Goal: Communication & Community: Answer question/provide support

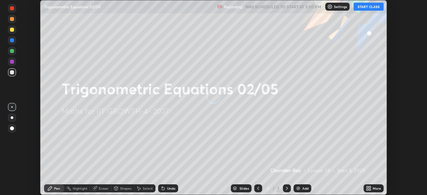
scroll to position [195, 427]
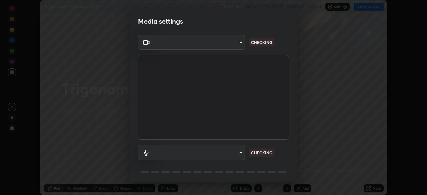
click at [220, 151] on body "Erase all Trigonometric Equations 02/05 Recording WAS SCHEDULED TO START AT 3:0…" at bounding box center [213, 97] width 427 height 195
type input "17d2c207585f71db404e89a995004647405990faac99dbf05689083c50e95166"
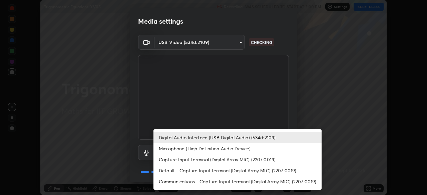
click at [199, 149] on li "Microphone (High Definition Audio Device)" at bounding box center [238, 148] width 168 height 11
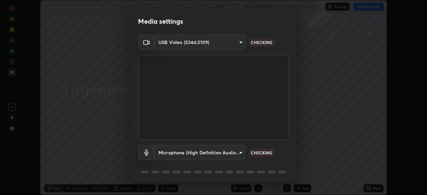
click at [187, 149] on body "Erase all Trigonometric Equations 02/05 Recording WAS SCHEDULED TO START AT 3:0…" at bounding box center [213, 97] width 427 height 195
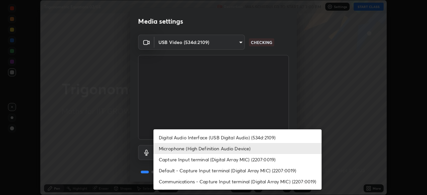
click at [185, 138] on li "Digital Audio Interface (USB Digital Audio) (534d:2109)" at bounding box center [238, 137] width 168 height 11
type input "f7001f36a804f2f88c905eccaea5bdfb6c2bbcb296da93879dc29a5e57e2bd49"
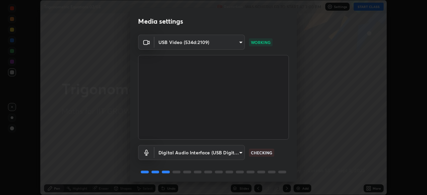
scroll to position [24, 0]
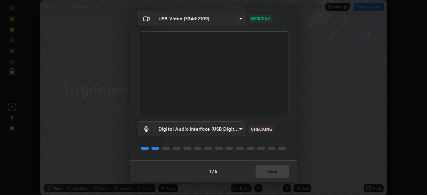
click at [269, 174] on div "1 / 5 Next" at bounding box center [213, 171] width 167 height 21
click at [272, 173] on div "1 / 5 Next" at bounding box center [213, 171] width 167 height 21
click at [274, 169] on div "1 / 5 Next" at bounding box center [213, 171] width 167 height 21
click at [275, 172] on div "1 / 5 Next" at bounding box center [213, 171] width 167 height 21
click at [277, 170] on div "1 / 5 Next" at bounding box center [213, 171] width 167 height 21
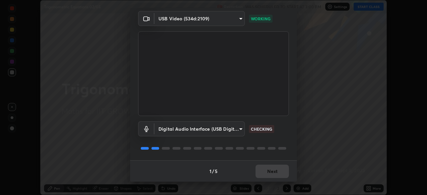
click at [278, 169] on div "1 / 5 Next" at bounding box center [213, 171] width 167 height 21
click at [267, 173] on button "Next" at bounding box center [272, 171] width 33 height 13
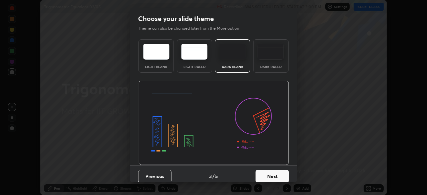
click at [276, 172] on button "Next" at bounding box center [272, 176] width 33 height 13
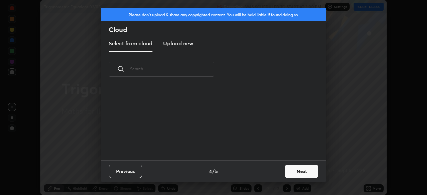
click at [285, 173] on button "Next" at bounding box center [301, 171] width 33 height 13
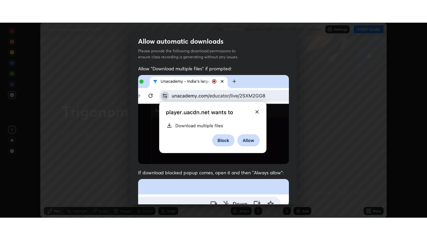
scroll to position [160, 0]
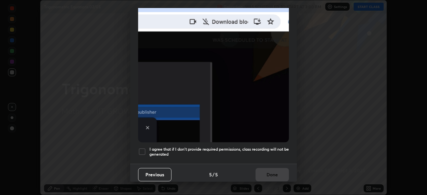
click at [141, 152] on div at bounding box center [142, 152] width 8 height 8
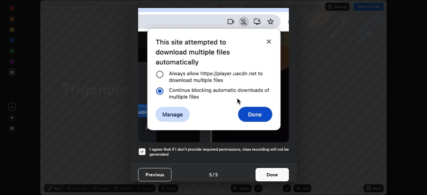
click at [264, 174] on button "Done" at bounding box center [272, 174] width 33 height 13
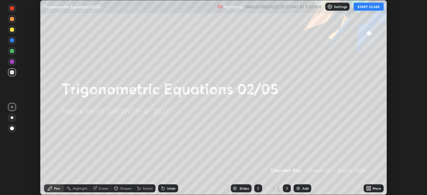
click at [370, 190] on icon at bounding box center [370, 190] width 2 height 2
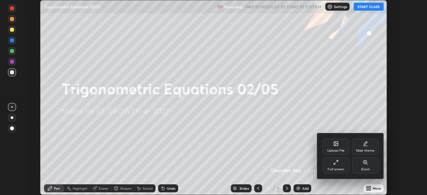
click at [331, 166] on div "Full screen" at bounding box center [336, 166] width 27 height 16
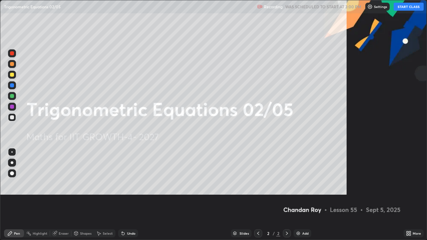
scroll to position [240, 427]
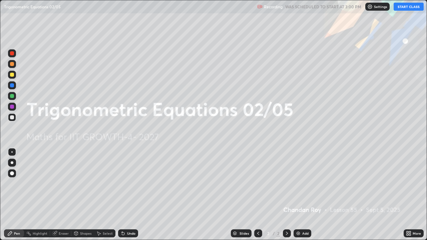
click at [406, 8] on button "START CLASS" at bounding box center [409, 7] width 30 height 8
click at [411, 195] on icon at bounding box center [408, 233] width 5 height 5
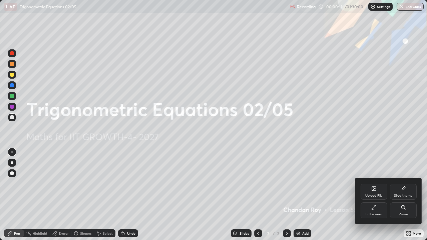
click at [378, 193] on div "Upload File" at bounding box center [374, 192] width 27 height 16
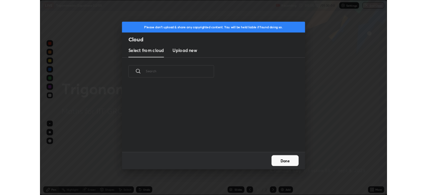
scroll to position [82, 214]
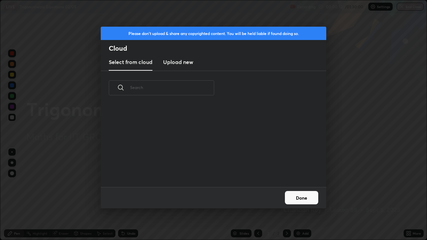
click at [189, 62] on h3 "Upload new" at bounding box center [178, 62] width 30 height 8
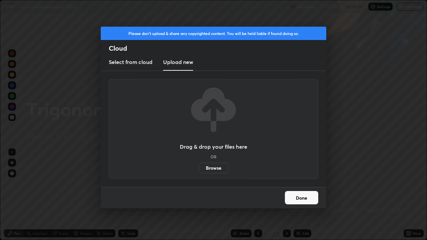
click at [218, 170] on label "Browse" at bounding box center [214, 168] width 30 height 11
click at [199, 170] on input "Browse" at bounding box center [199, 168] width 0 height 11
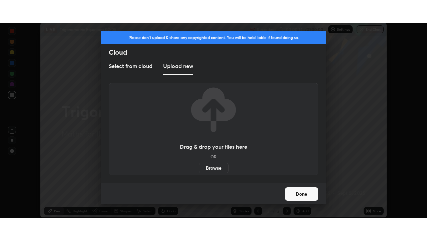
scroll to position [33181, 32949]
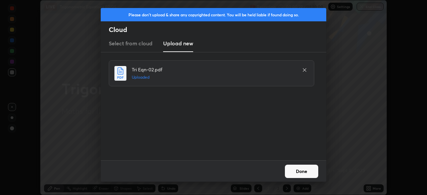
click at [310, 168] on button "Done" at bounding box center [301, 171] width 33 height 13
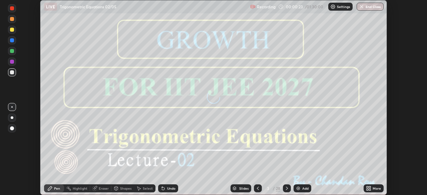
click at [370, 189] on icon at bounding box center [370, 190] width 2 height 2
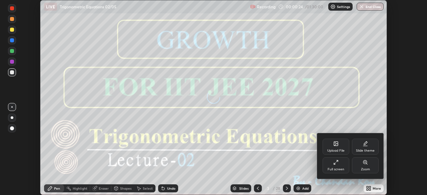
click at [339, 168] on div "Full screen" at bounding box center [336, 169] width 17 height 3
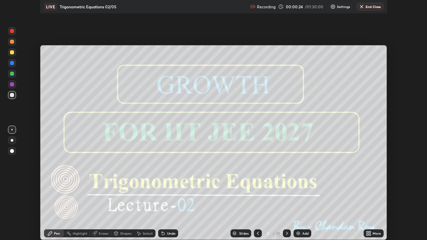
scroll to position [240, 427]
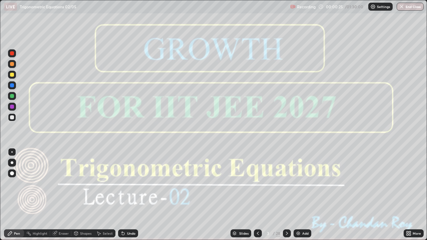
click at [287, 195] on icon at bounding box center [287, 233] width 2 height 3
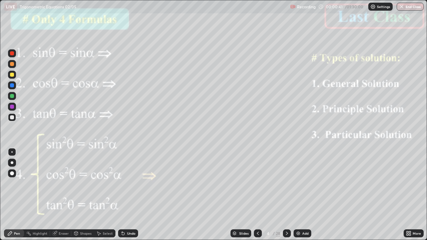
click at [69, 4] on p "Trigonometric Equations 02/05" at bounding box center [48, 6] width 57 height 5
click at [12, 95] on div at bounding box center [12, 96] width 4 height 4
click at [12, 108] on div at bounding box center [12, 107] width 4 height 4
click at [286, 195] on icon at bounding box center [286, 233] width 5 height 5
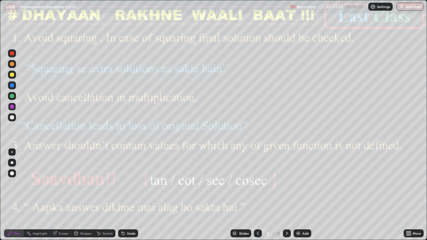
click at [286, 195] on icon at bounding box center [286, 233] width 5 height 5
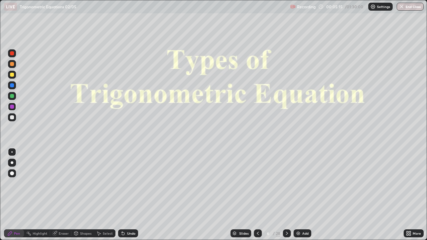
click at [287, 195] on icon at bounding box center [286, 233] width 5 height 5
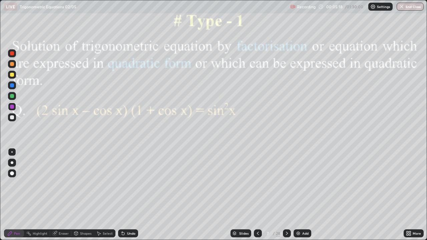
click at [60, 195] on div "Eraser" at bounding box center [64, 233] width 10 height 3
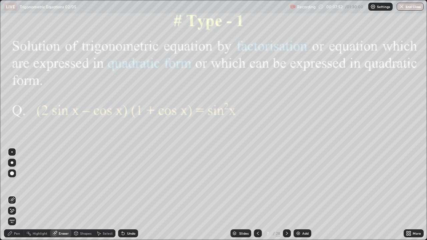
click at [16, 195] on div "Pen" at bounding box center [17, 233] width 6 height 3
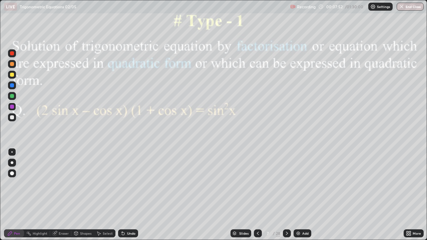
click at [14, 108] on div at bounding box center [12, 107] width 8 height 8
click at [11, 86] on div at bounding box center [12, 85] width 4 height 4
click at [11, 67] on div at bounding box center [12, 64] width 8 height 8
click at [10, 96] on div at bounding box center [12, 96] width 4 height 4
click at [12, 85] on div at bounding box center [12, 85] width 4 height 4
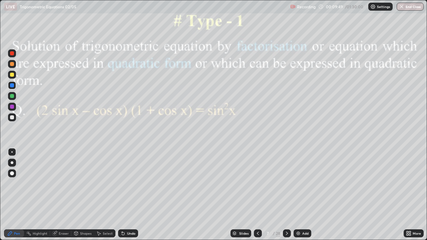
click at [13, 105] on div at bounding box center [12, 107] width 4 height 4
click at [10, 64] on div at bounding box center [12, 64] width 4 height 4
click at [287, 195] on icon at bounding box center [286, 233] width 5 height 5
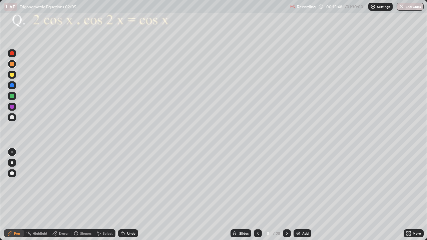
click at [12, 107] on div at bounding box center [12, 107] width 4 height 4
click at [130, 195] on div "Undo" at bounding box center [131, 233] width 8 height 3
click at [125, 195] on div "Undo" at bounding box center [128, 234] width 20 height 8
click at [290, 195] on div at bounding box center [287, 234] width 8 height 8
click at [14, 195] on div "Pen" at bounding box center [17, 233] width 6 height 3
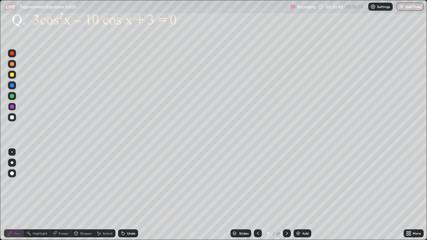
click at [12, 105] on div at bounding box center [12, 107] width 4 height 4
click at [15, 97] on div at bounding box center [12, 96] width 8 height 8
click at [13, 107] on div at bounding box center [12, 107] width 4 height 4
click at [286, 195] on icon at bounding box center [287, 233] width 2 height 3
click at [11, 106] on div at bounding box center [12, 107] width 4 height 4
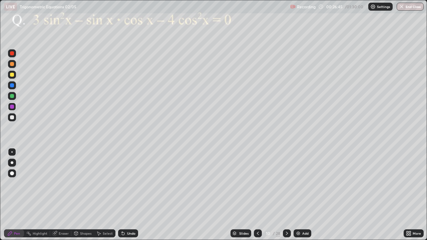
click at [129, 195] on div "Undo" at bounding box center [128, 234] width 20 height 8
click at [129, 195] on div "Undo" at bounding box center [131, 233] width 8 height 3
click at [127, 195] on div "Undo" at bounding box center [131, 233] width 8 height 3
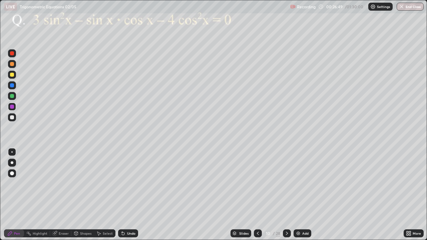
click at [9, 86] on div at bounding box center [12, 85] width 8 height 8
click at [17, 195] on div "Pen" at bounding box center [17, 233] width 6 height 3
click at [125, 195] on div "Undo" at bounding box center [128, 234] width 20 height 8
click at [127, 195] on div "Undo" at bounding box center [131, 233] width 8 height 3
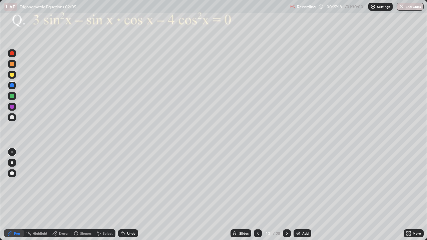
click at [127, 195] on div "Undo" at bounding box center [131, 233] width 8 height 3
click at [128, 195] on div "Undo" at bounding box center [131, 233] width 8 height 3
click at [103, 195] on div "Select" at bounding box center [108, 233] width 10 height 3
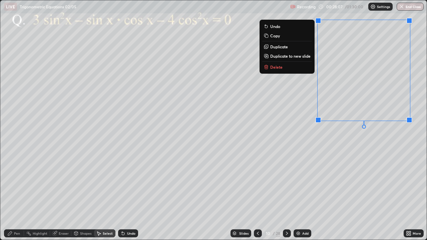
click at [329, 178] on div "0 ° Undo Copy Duplicate Duplicate to new slide Delete" at bounding box center [213, 120] width 427 height 240
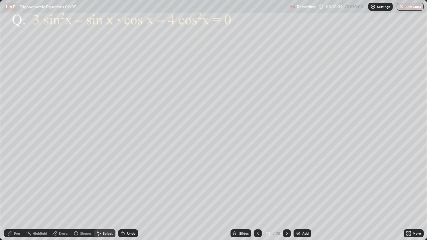
click at [13, 195] on icon at bounding box center [9, 233] width 5 height 5
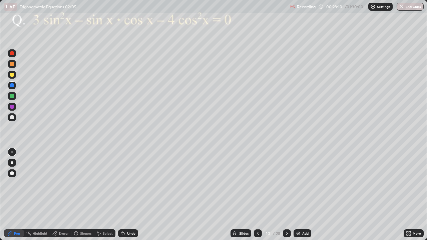
click at [11, 116] on div at bounding box center [12, 117] width 4 height 4
click at [12, 121] on div at bounding box center [12, 117] width 8 height 8
click at [11, 108] on div at bounding box center [12, 107] width 4 height 4
click at [62, 195] on div "Eraser" at bounding box center [64, 233] width 10 height 3
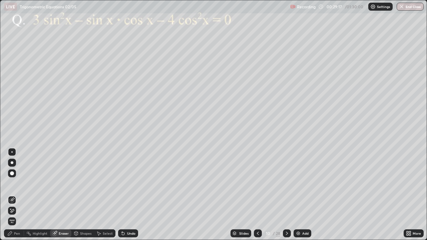
click at [17, 195] on div "Pen" at bounding box center [17, 233] width 6 height 3
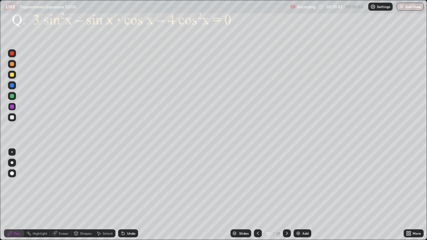
click at [15, 98] on div at bounding box center [12, 96] width 8 height 8
click at [286, 195] on icon at bounding box center [286, 233] width 5 height 5
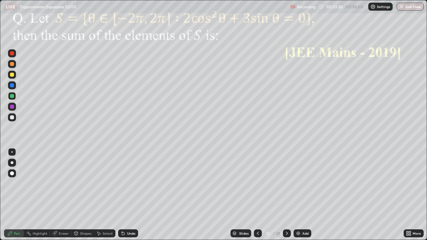
click at [286, 195] on icon at bounding box center [286, 233] width 5 height 5
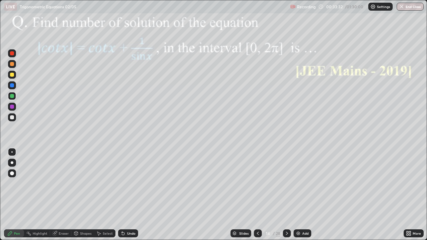
click at [286, 195] on icon at bounding box center [286, 233] width 5 height 5
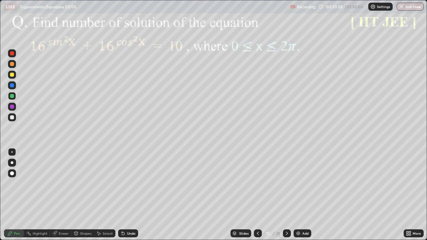
click at [287, 195] on icon at bounding box center [286, 233] width 5 height 5
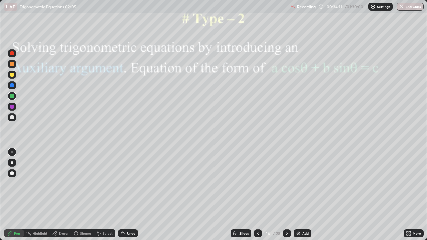
click at [286, 195] on icon at bounding box center [286, 233] width 5 height 5
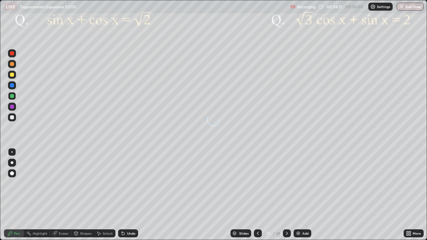
click at [286, 195] on icon at bounding box center [286, 233] width 5 height 5
click at [287, 195] on icon at bounding box center [287, 233] width 2 height 3
click at [286, 195] on icon at bounding box center [286, 233] width 5 height 5
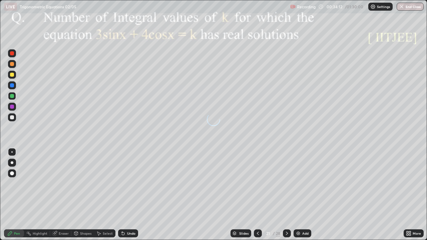
click at [287, 195] on icon at bounding box center [287, 233] width 2 height 3
click at [287, 195] on icon at bounding box center [286, 233] width 5 height 5
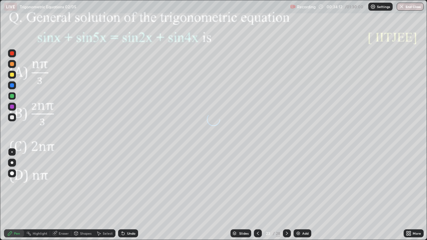
click at [287, 195] on icon at bounding box center [286, 233] width 5 height 5
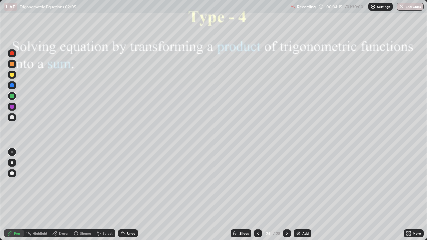
click at [286, 195] on icon at bounding box center [286, 233] width 5 height 5
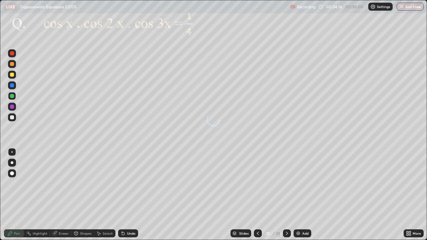
click at [286, 195] on icon at bounding box center [287, 233] width 2 height 3
click at [286, 195] on icon at bounding box center [286, 233] width 5 height 5
click at [287, 195] on icon at bounding box center [286, 233] width 5 height 5
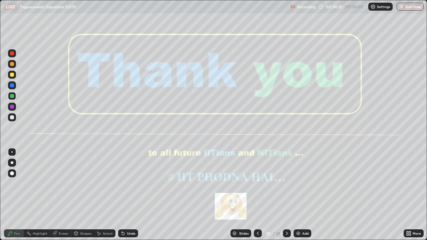
click at [410, 7] on button "End Class" at bounding box center [410, 7] width 27 height 8
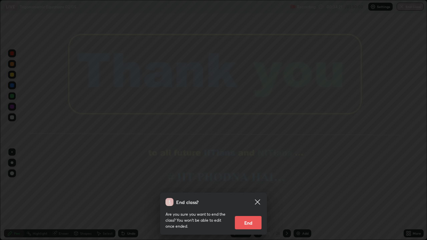
click at [249, 195] on button "End" at bounding box center [248, 222] width 27 height 13
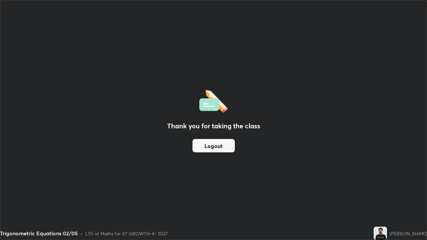
click at [221, 146] on button "Logout" at bounding box center [214, 145] width 42 height 13
